Goal: Task Accomplishment & Management: Manage account settings

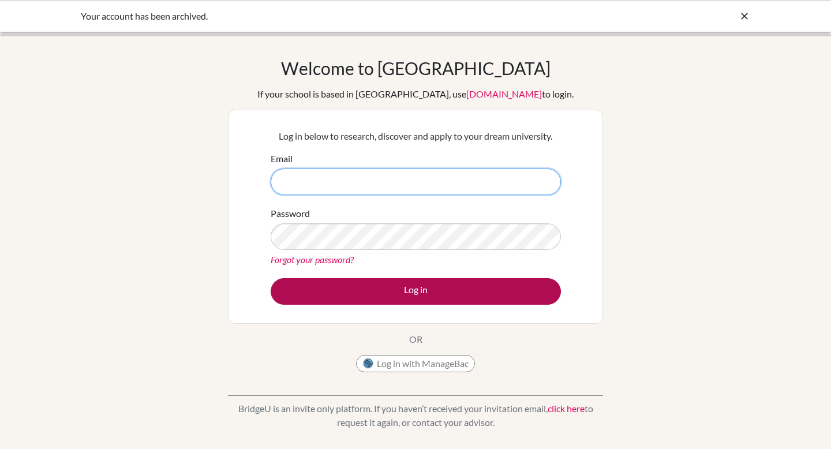
type input "[EMAIL_ADDRESS][DOMAIN_NAME]"
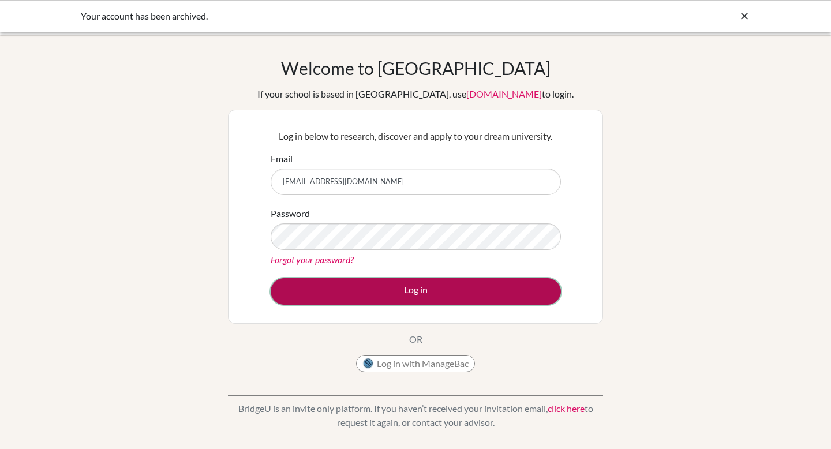
click at [345, 285] on button "Log in" at bounding box center [416, 291] width 290 height 27
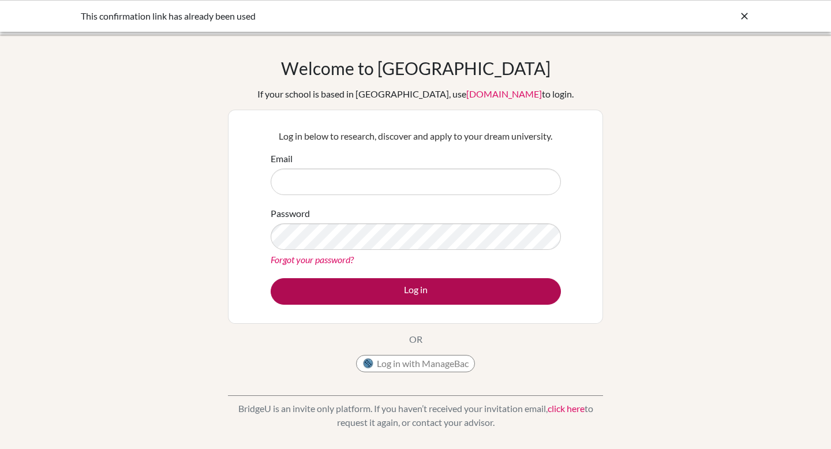
type input "[EMAIL_ADDRESS][DOMAIN_NAME]"
click at [423, 300] on button "Log in" at bounding box center [416, 291] width 290 height 27
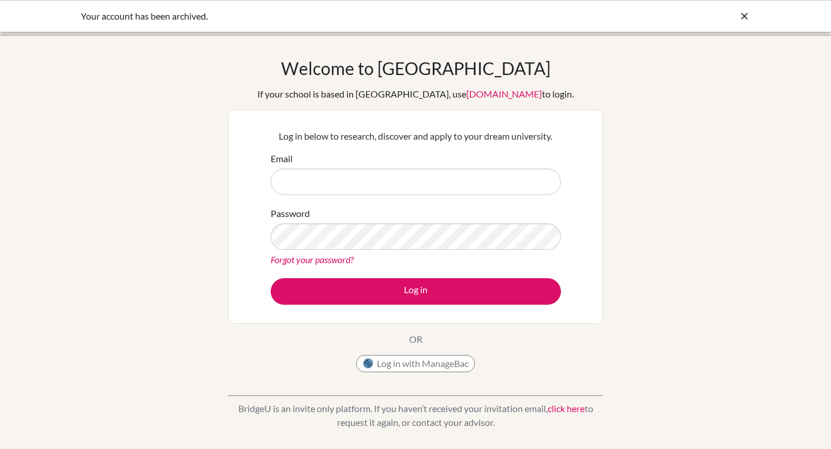
type input "[EMAIL_ADDRESS][DOMAIN_NAME]"
click at [311, 256] on link "Forgot your password?" at bounding box center [312, 259] width 83 height 11
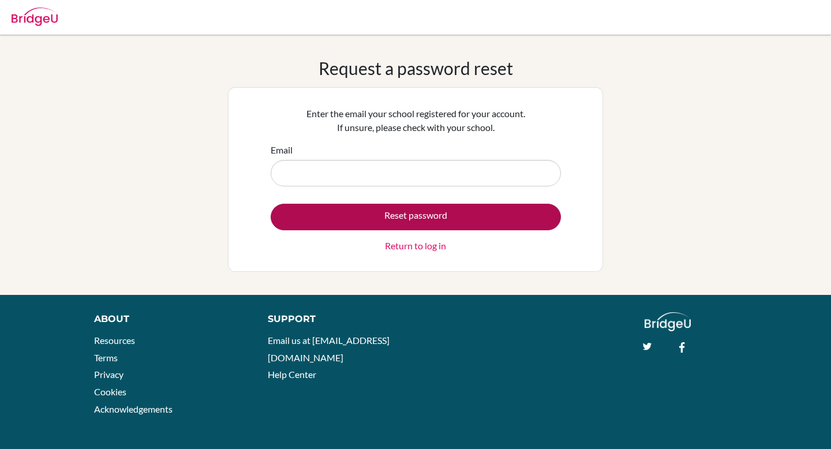
type input "[EMAIL_ADDRESS][DOMAIN_NAME]"
click at [372, 215] on button "Reset password" at bounding box center [416, 217] width 290 height 27
